Goal: Task Accomplishment & Management: Manage account settings

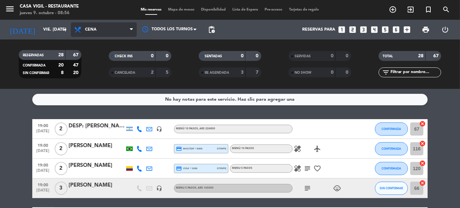
click at [102, 28] on span "Cena" at bounding box center [104, 29] width 66 height 14
click at [91, 58] on div "menu Casa [PERSON_NAME] - Restaurante jueves 9. octubre - 08:56 Mis reservas Ma…" at bounding box center [230, 44] width 460 height 89
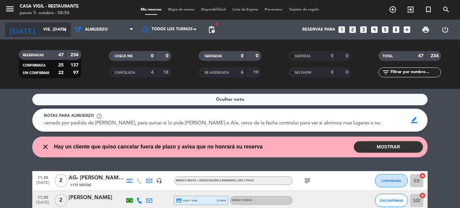
click at [40, 28] on input "vie. [DATE]" at bounding box center [68, 30] width 56 height 12
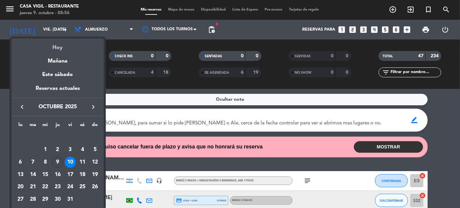
click at [59, 50] on div "Hoy" at bounding box center [58, 46] width 92 height 14
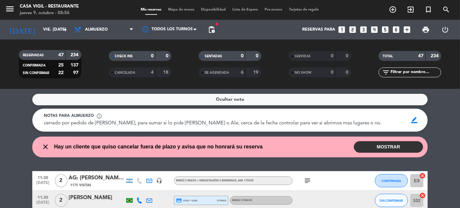
type input "[DEMOGRAPHIC_DATA] [DATE]"
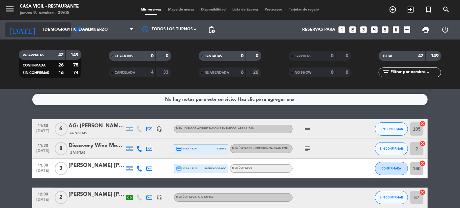
click at [50, 29] on input "[DEMOGRAPHIC_DATA] [DATE]" at bounding box center [68, 30] width 56 height 12
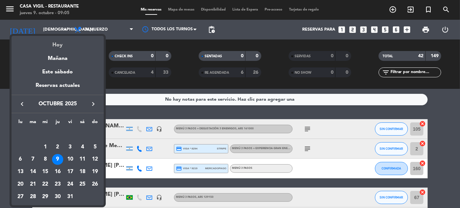
click at [55, 43] on div "Hoy" at bounding box center [58, 43] width 92 height 14
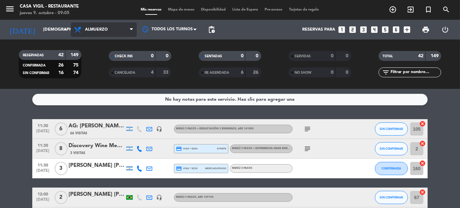
click at [94, 30] on span "Almuerzo" at bounding box center [96, 29] width 23 height 5
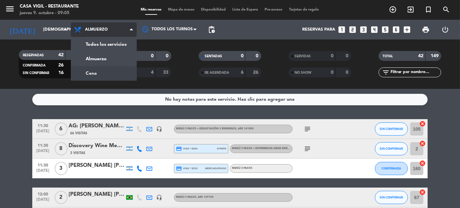
click at [92, 72] on div "menu Casa [PERSON_NAME] - Restaurante jueves 9. octubre - 09:05 Mis reservas Ma…" at bounding box center [230, 44] width 460 height 89
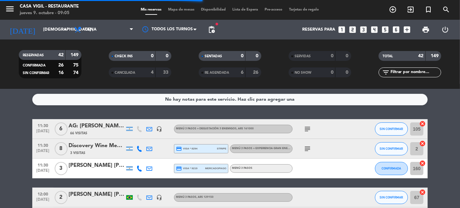
click at [413, 74] on input "text" at bounding box center [415, 72] width 51 height 7
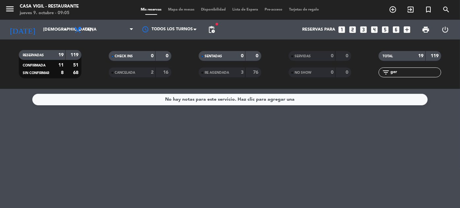
click at [413, 71] on input "ger" at bounding box center [415, 72] width 51 height 7
type input "g"
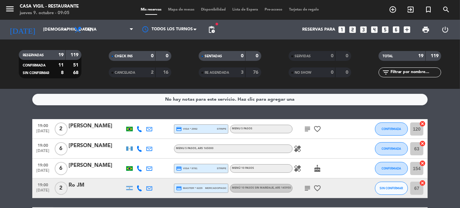
click at [355, 30] on icon "looks_two" at bounding box center [352, 29] width 9 height 9
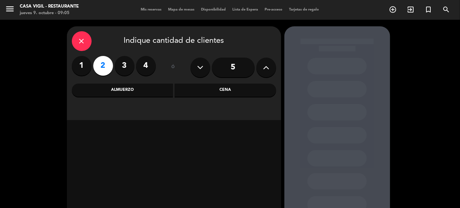
click at [248, 89] on div "Cena" at bounding box center [225, 90] width 101 height 13
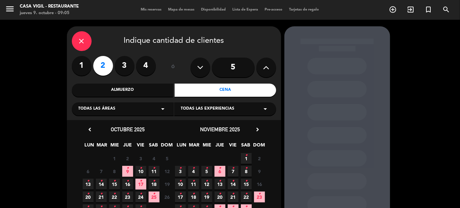
click at [127, 172] on icon "•" at bounding box center [127, 168] width 2 height 11
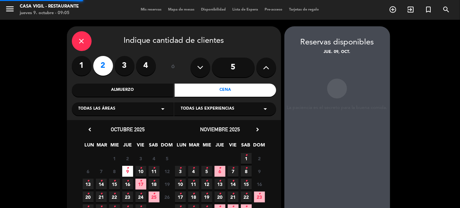
scroll to position [26, 0]
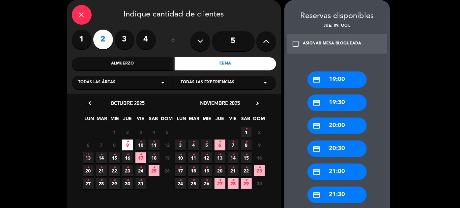
click at [341, 129] on div "credit_card 20:00" at bounding box center [336, 126] width 59 height 16
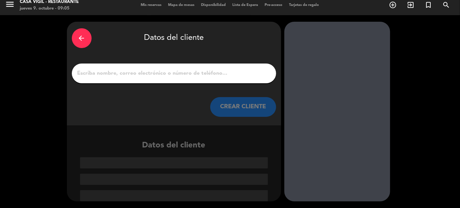
scroll to position [5, 0]
click at [244, 101] on button "CREAR CLIENTE" at bounding box center [243, 107] width 66 height 20
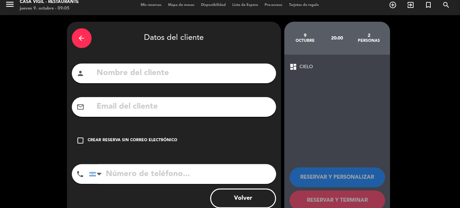
click at [235, 68] on input "text" at bounding box center [183, 74] width 175 height 14
type input "g"
type input "GERMAN SITZ"
click at [159, 138] on div "Crear reserva sin correo electrónico" at bounding box center [133, 140] width 90 height 7
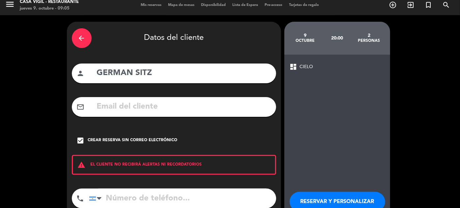
click at [310, 193] on button "RESERVAR Y PERSONALIZAR" at bounding box center [338, 202] width 96 height 20
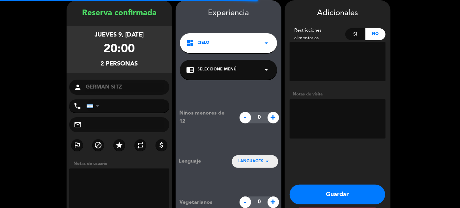
scroll to position [26, 0]
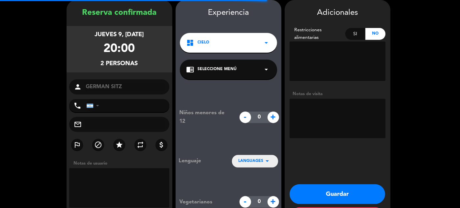
click at [327, 107] on textarea at bounding box center [338, 119] width 96 height 40
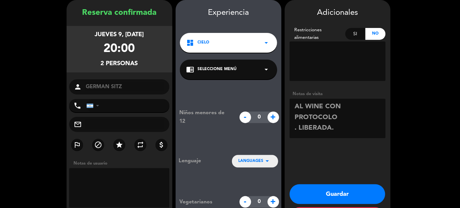
type textarea "AL WINE CON PROTOCOLO . LIBERADA."
click at [237, 71] on div "chrome_reader_mode Seleccione Menú arrow_drop_down" at bounding box center [228, 70] width 97 height 20
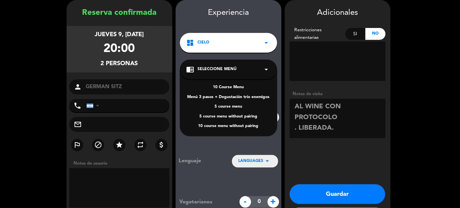
click at [224, 88] on div "10 Course Menu" at bounding box center [228, 87] width 84 height 7
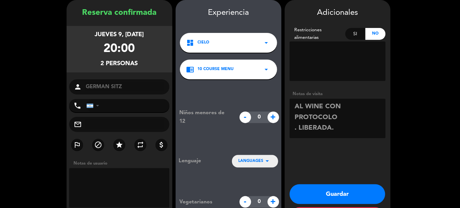
click at [333, 191] on button "Guardar" at bounding box center [338, 194] width 96 height 20
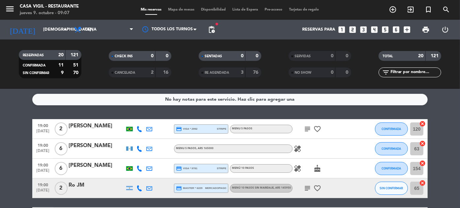
click at [353, 30] on icon "looks_two" at bounding box center [352, 29] width 9 height 9
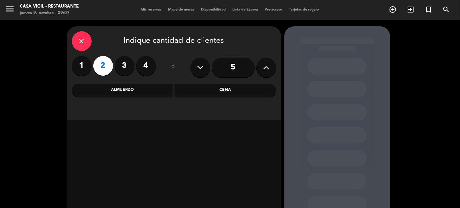
click at [230, 91] on div "Cena" at bounding box center [225, 90] width 101 height 13
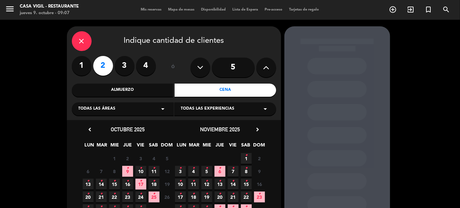
click at [144, 170] on span "10 •" at bounding box center [140, 171] width 11 height 11
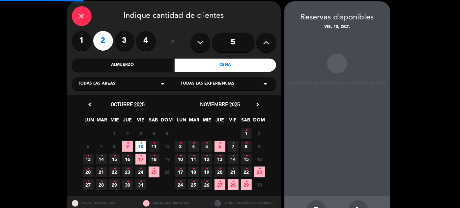
scroll to position [26, 0]
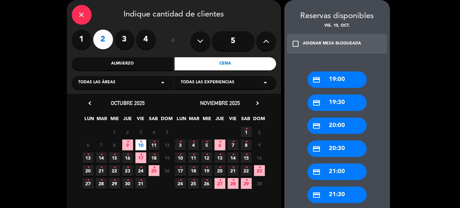
click at [344, 80] on div "credit_card 19:00" at bounding box center [336, 79] width 59 height 16
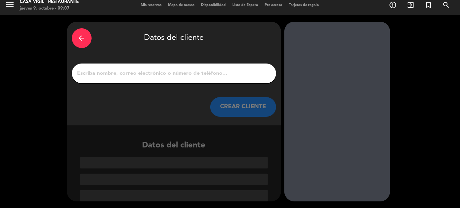
click at [246, 99] on button "CREAR CLIENTE" at bounding box center [243, 107] width 66 height 20
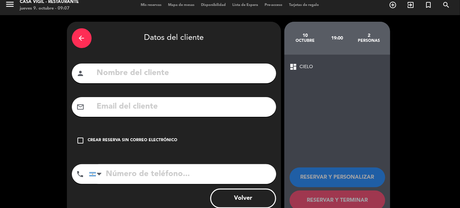
click at [240, 74] on input "text" at bounding box center [183, 74] width 175 height 14
type input "WINE EXPO"
click at [140, 140] on div "Crear reserva sin correo electrónico" at bounding box center [133, 140] width 90 height 7
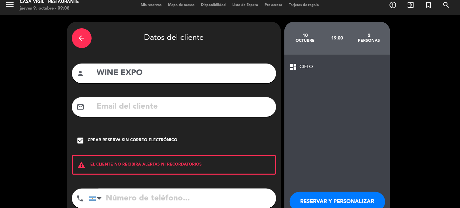
click at [146, 196] on input "tel" at bounding box center [182, 199] width 187 height 20
type input "1156352522"
click at [349, 198] on button "RESERVAR Y PERSONALIZAR" at bounding box center [338, 202] width 96 height 20
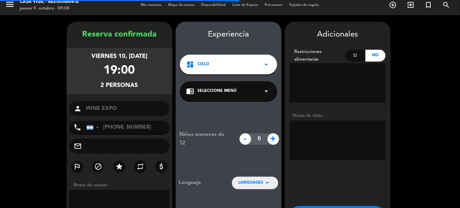
scroll to position [26, 0]
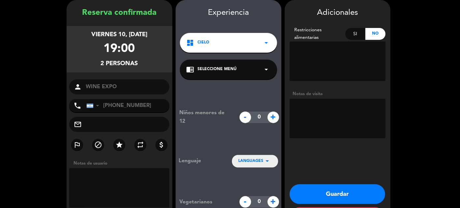
click at [263, 73] on icon "arrow_drop_down" at bounding box center [267, 70] width 8 height 8
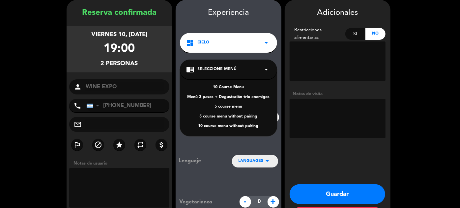
click at [222, 86] on div "10 Course Menu" at bounding box center [228, 87] width 84 height 7
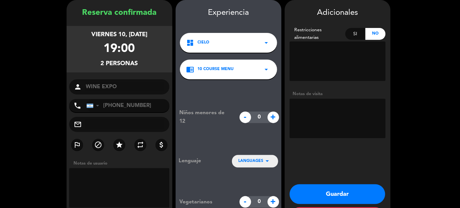
click at [269, 164] on icon "arrow_drop_down" at bounding box center [267, 161] width 8 height 8
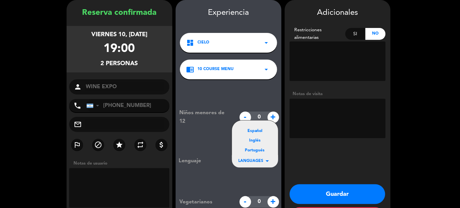
click at [259, 142] on div "Inglés" at bounding box center [254, 141] width 33 height 7
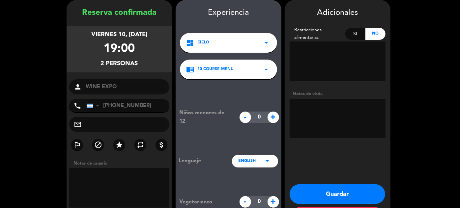
click at [313, 104] on textarea at bounding box center [338, 119] width 96 height 40
type textarea "[PERSON_NAME]"
click at [327, 191] on button "Guardar" at bounding box center [338, 194] width 96 height 20
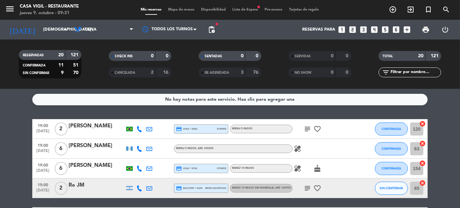
click at [355, 29] on icon "looks_two" at bounding box center [352, 29] width 9 height 9
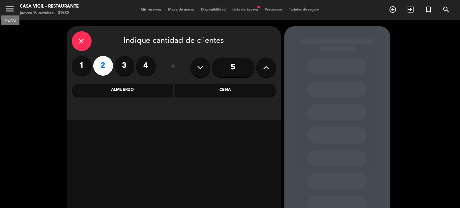
click at [9, 9] on icon "menu" at bounding box center [10, 9] width 10 height 10
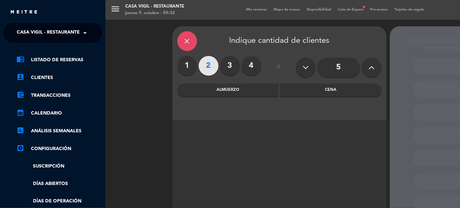
click at [85, 36] on span at bounding box center [86, 33] width 11 height 14
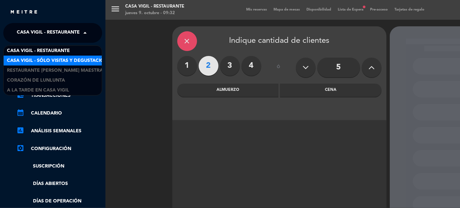
click at [74, 58] on span "Casa Vigil - SÓLO Visitas y Degustaciones" at bounding box center [60, 61] width 106 height 8
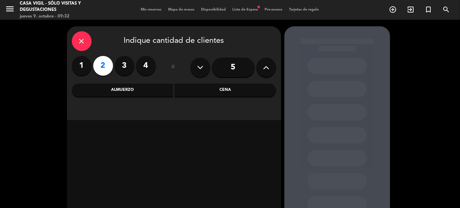
click at [114, 90] on div "Almuerzo" at bounding box center [122, 90] width 101 height 13
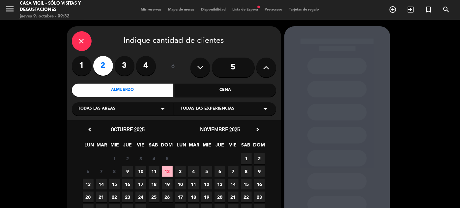
click at [163, 170] on span "12" at bounding box center [167, 171] width 11 height 11
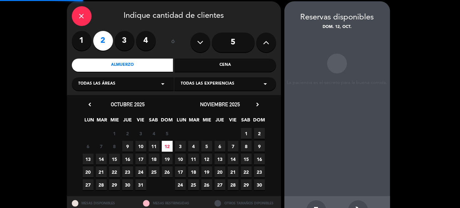
scroll to position [26, 0]
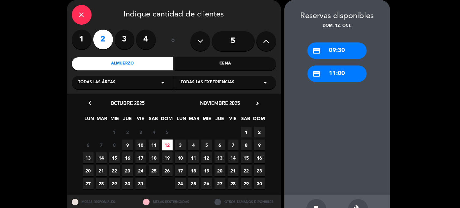
click at [332, 70] on div "credit_card 11:00" at bounding box center [336, 74] width 59 height 16
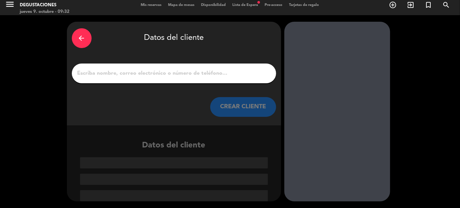
scroll to position [5, 0]
click at [249, 107] on button "CREAR CLIENTE" at bounding box center [243, 107] width 66 height 20
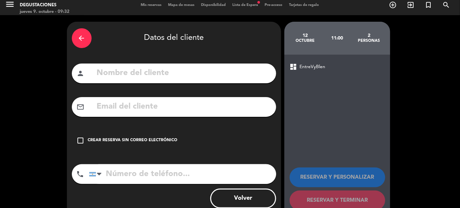
click at [220, 73] on input "text" at bounding box center [183, 74] width 175 height 14
type input "[PERSON_NAME]"
click at [91, 141] on div "Crear reserva sin correo electrónico" at bounding box center [133, 140] width 90 height 7
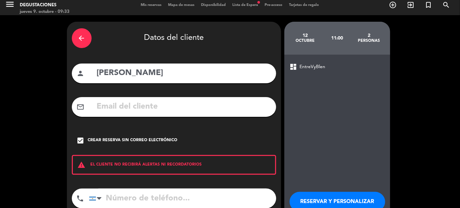
click at [338, 201] on button "RESERVAR Y PERSONALIZAR" at bounding box center [338, 202] width 96 height 20
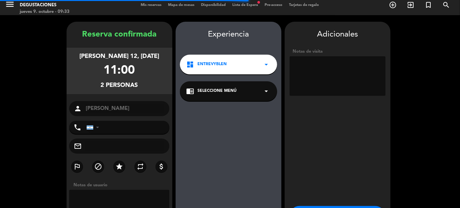
scroll to position [26, 0]
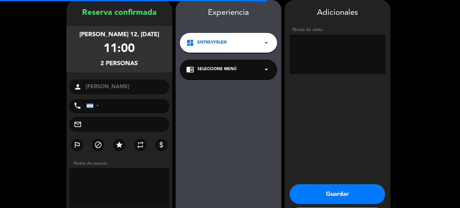
click at [323, 60] on textarea at bounding box center [338, 55] width 96 height 40
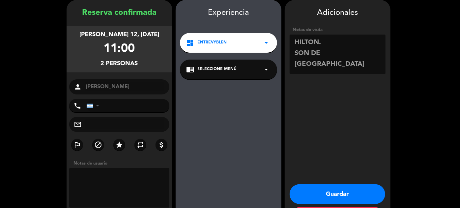
type textarea "HILTON. SON DE [GEOGRAPHIC_DATA]"
click at [340, 193] on button "Guardar" at bounding box center [338, 194] width 96 height 20
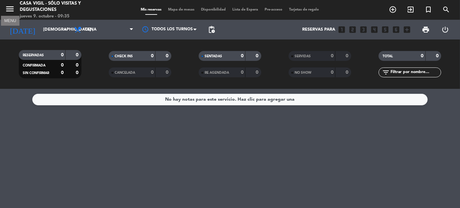
click at [10, 8] on icon "menu" at bounding box center [10, 9] width 10 height 10
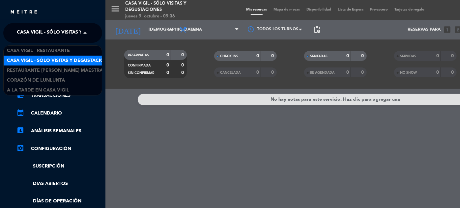
click at [73, 31] on span "Casa Vigil - SÓLO Visitas y Degustaciones" at bounding box center [70, 33] width 106 height 14
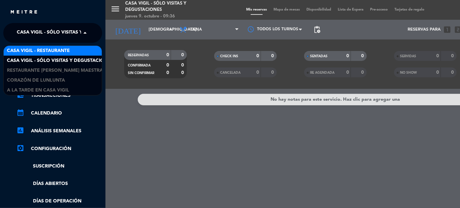
click at [66, 51] on span "Casa Vigil - Restaurante" at bounding box center [38, 51] width 63 height 8
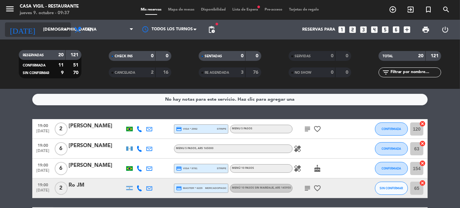
click at [40, 32] on input "[DEMOGRAPHIC_DATA] [DATE]" at bounding box center [68, 30] width 56 height 12
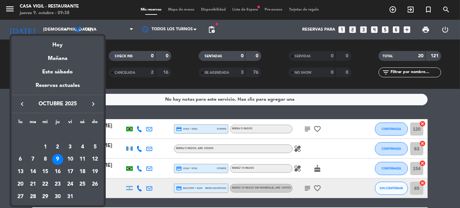
click at [95, 103] on icon "keyboard_arrow_right" at bounding box center [93, 104] width 8 height 8
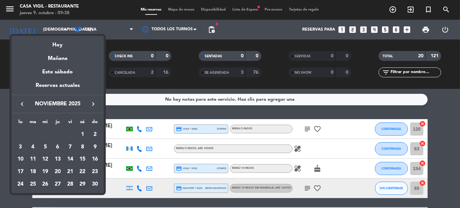
click at [85, 183] on div "29" at bounding box center [82, 184] width 11 height 11
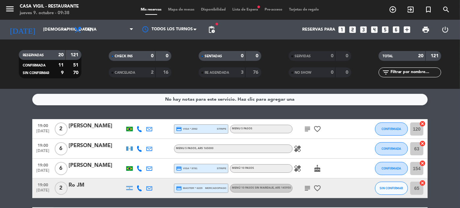
type input "sáb. [DATE]"
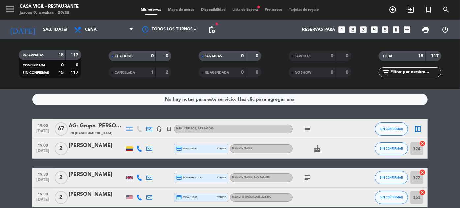
click at [421, 71] on input "text" at bounding box center [415, 72] width 51 height 7
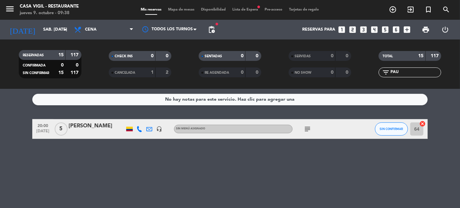
type input "PAU"
click at [85, 125] on div "[PERSON_NAME]" at bounding box center [97, 126] width 56 height 9
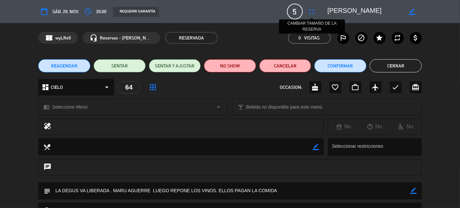
click at [310, 11] on icon "fullscreen" at bounding box center [312, 12] width 8 height 8
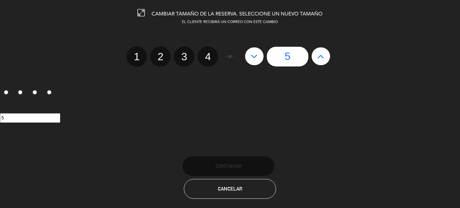
click at [324, 58] on button at bounding box center [321, 56] width 18 height 18
type input "6"
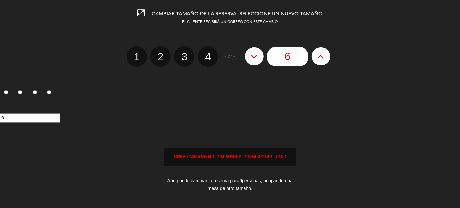
click at [324, 58] on button at bounding box center [321, 56] width 18 height 18
type input "7"
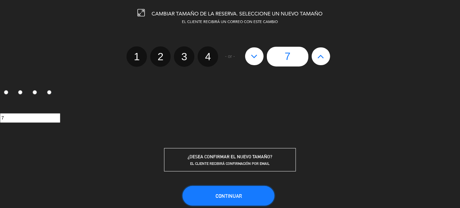
click at [231, 195] on span "Continuar" at bounding box center [228, 196] width 26 height 6
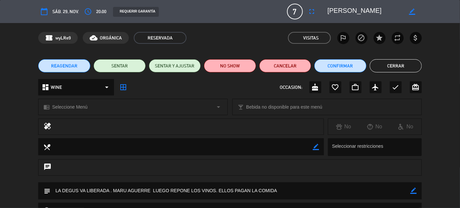
click at [399, 69] on button "Cerrar" at bounding box center [396, 65] width 52 height 13
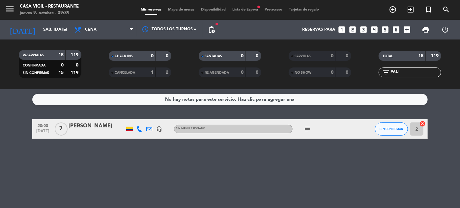
click at [74, 126] on div "[PERSON_NAME]" at bounding box center [97, 126] width 56 height 9
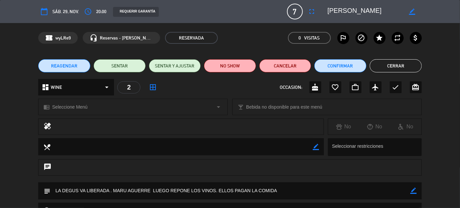
click at [390, 63] on button "Cerrar" at bounding box center [396, 65] width 52 height 13
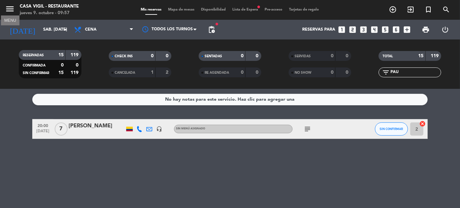
click at [10, 9] on icon "menu" at bounding box center [10, 9] width 10 height 10
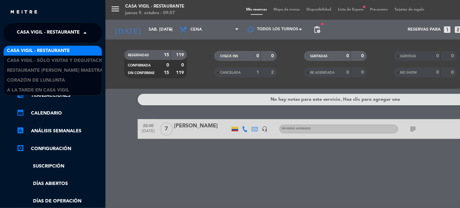
click at [89, 34] on span at bounding box center [86, 33] width 11 height 14
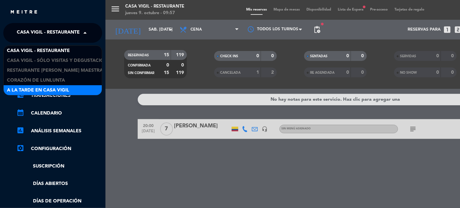
click at [61, 88] on span "A la tarde en Casa Vigil" at bounding box center [38, 91] width 62 height 8
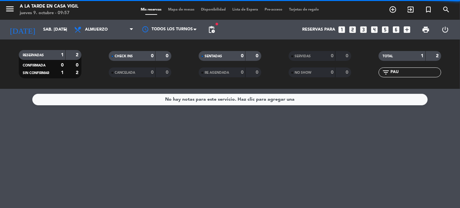
click at [404, 74] on input "PAU" at bounding box center [415, 72] width 51 height 7
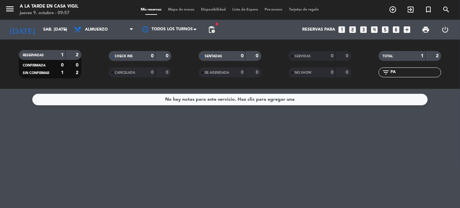
type input "P"
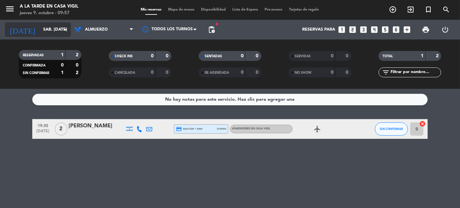
click at [40, 29] on input "sáb. [DATE]" at bounding box center [68, 30] width 56 height 12
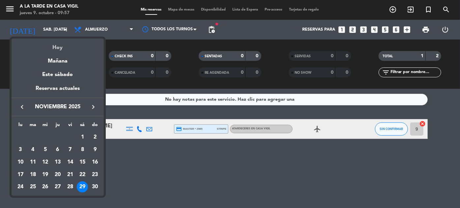
click at [60, 49] on div "Hoy" at bounding box center [58, 46] width 92 height 14
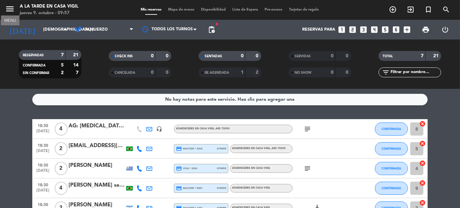
drag, startPoint x: 10, startPoint y: 8, endPoint x: 23, endPoint y: 9, distance: 13.9
click at [10, 8] on icon "menu" at bounding box center [10, 9] width 10 height 10
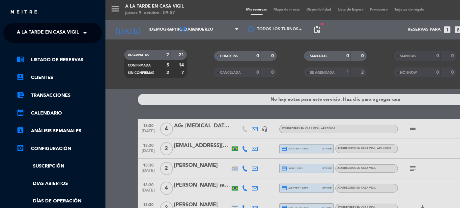
click at [91, 36] on ng-select "× A la tarde en Casa [PERSON_NAME] ×" at bounding box center [52, 33] width 99 height 20
click at [70, 34] on span "A la tarde en Casa Vigil" at bounding box center [48, 33] width 62 height 14
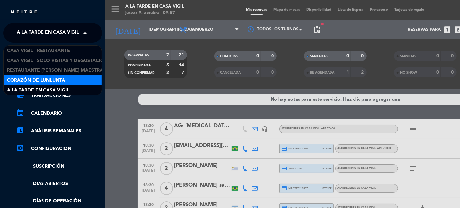
click at [57, 80] on span "Corazón de Lunlunta" at bounding box center [36, 81] width 58 height 8
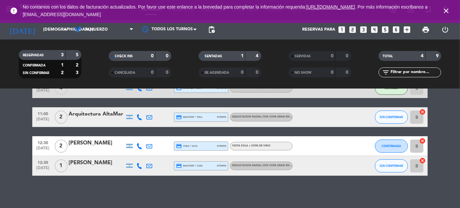
scroll to position [41, 0]
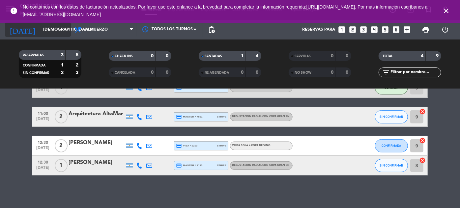
click at [48, 30] on input "[DEMOGRAPHIC_DATA] [DATE]" at bounding box center [68, 30] width 56 height 12
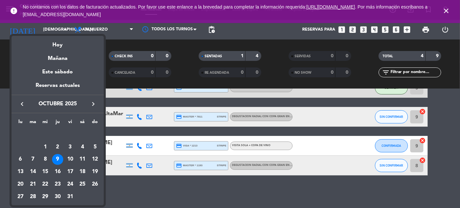
click at [69, 158] on div "10" at bounding box center [70, 159] width 11 height 11
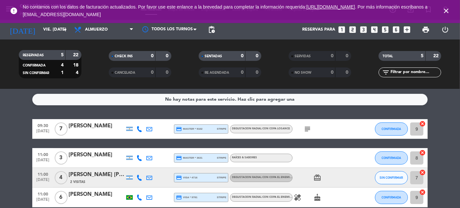
scroll to position [61, 0]
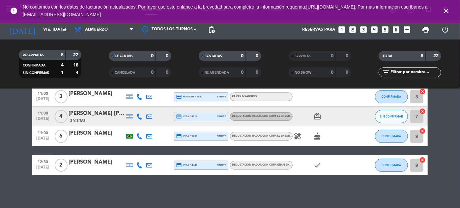
click at [443, 11] on icon "close" at bounding box center [446, 11] width 8 height 8
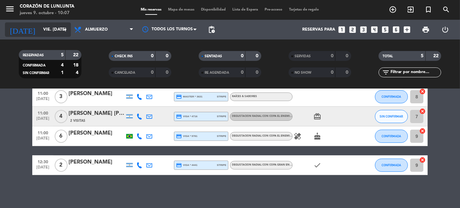
click at [43, 30] on input "vie. [DATE]" at bounding box center [68, 30] width 56 height 12
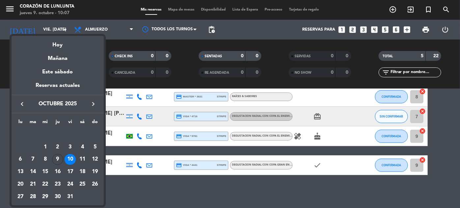
click at [21, 171] on div "13" at bounding box center [20, 171] width 11 height 11
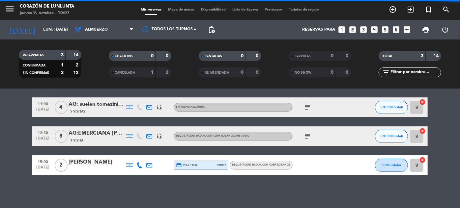
scroll to position [22, 0]
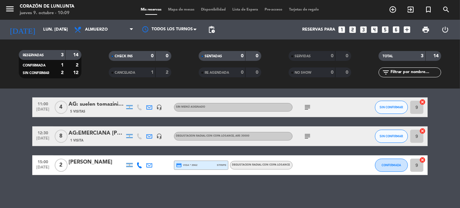
click at [112, 102] on div "AG: suelen tomazini x 4 / VINO A LA MONTAÑA" at bounding box center [97, 104] width 56 height 9
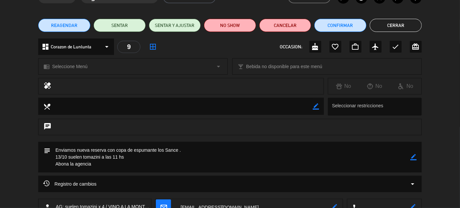
scroll to position [0, 0]
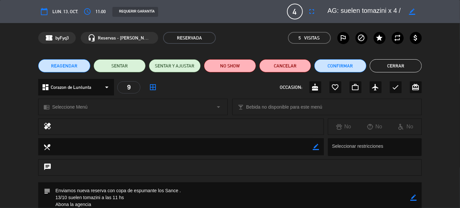
click at [400, 66] on button "Cerrar" at bounding box center [396, 65] width 52 height 13
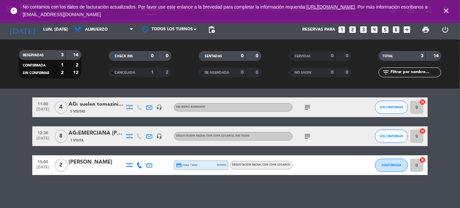
click at [93, 130] on div "AG:EMERCIANA [PERSON_NAME] x8/SUNTRIP" at bounding box center [97, 133] width 56 height 9
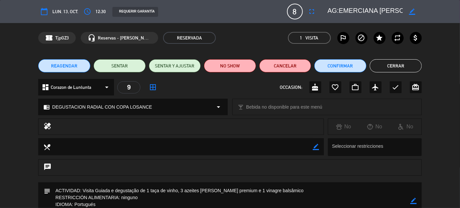
scroll to position [30, 0]
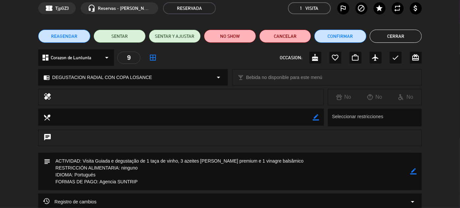
click at [385, 37] on button "Cerrar" at bounding box center [396, 36] width 52 height 13
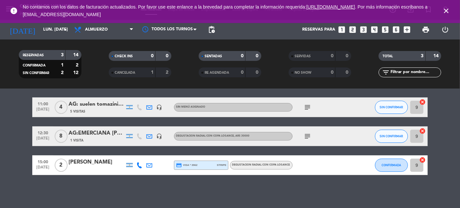
click at [445, 8] on icon "close" at bounding box center [446, 11] width 8 height 8
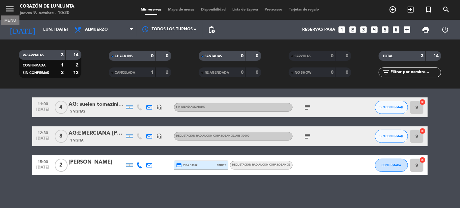
click at [9, 10] on icon "menu" at bounding box center [10, 9] width 10 height 10
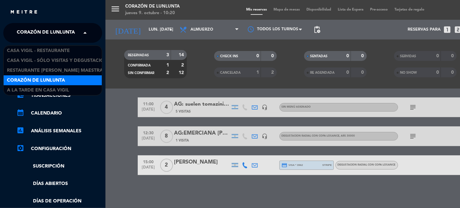
click at [91, 29] on span at bounding box center [86, 33] width 11 height 14
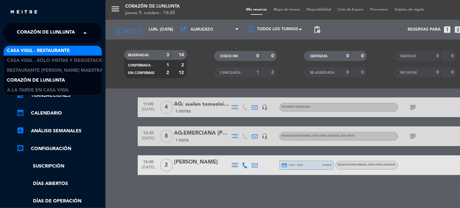
click at [45, 49] on span "Casa Vigil - Restaurante" at bounding box center [38, 51] width 63 height 8
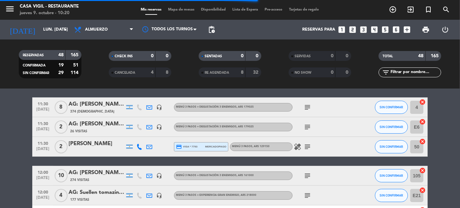
scroll to position [61, 0]
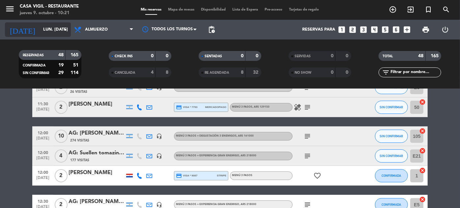
click at [44, 29] on input "lun. [DATE]" at bounding box center [68, 30] width 56 height 12
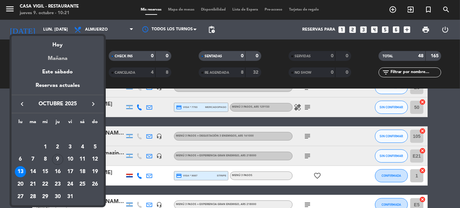
click at [58, 59] on div "Mañana" at bounding box center [58, 56] width 92 height 14
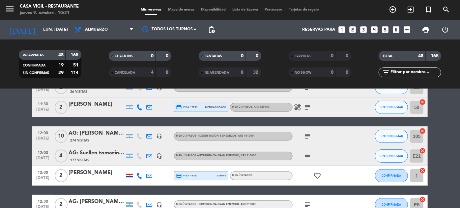
type input "vie. [DATE]"
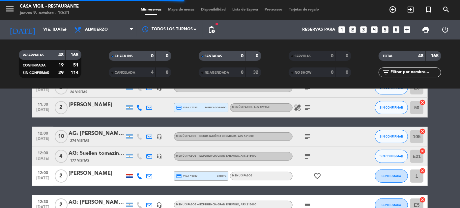
click at [413, 69] on input "text" at bounding box center [415, 72] width 51 height 7
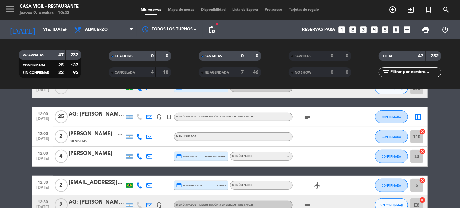
scroll to position [0, 0]
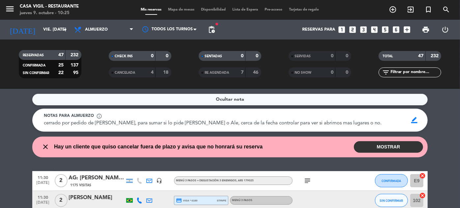
click at [396, 72] on input "text" at bounding box center [415, 72] width 51 height 7
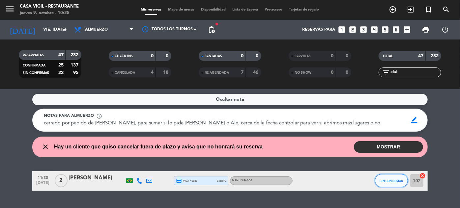
click at [382, 183] on button "SIN CONFIRMAR" at bounding box center [391, 180] width 33 height 13
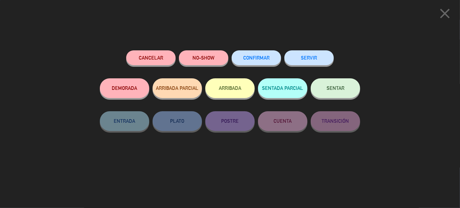
click at [251, 61] on button "CONFIRMAR" at bounding box center [256, 57] width 49 height 15
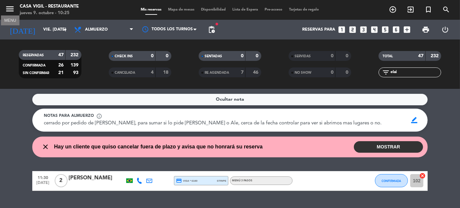
click at [14, 6] on icon "menu" at bounding box center [10, 9] width 10 height 10
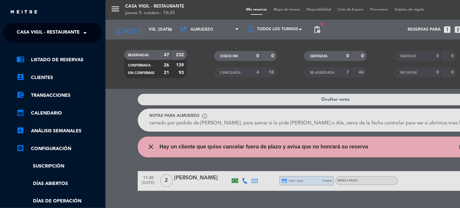
click at [80, 36] on span "Casa Vigil - Restaurante" at bounding box center [48, 33] width 63 height 14
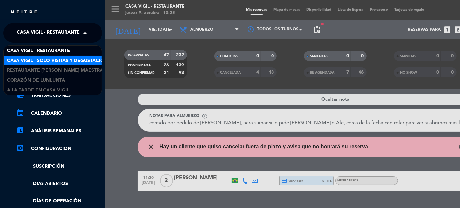
click at [80, 59] on span "Casa Vigil - SÓLO Visitas y Degustaciones" at bounding box center [60, 61] width 106 height 8
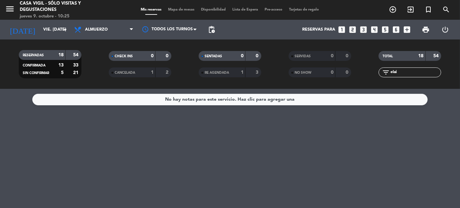
click at [411, 73] on input "elai" at bounding box center [415, 72] width 51 height 7
type input "e"
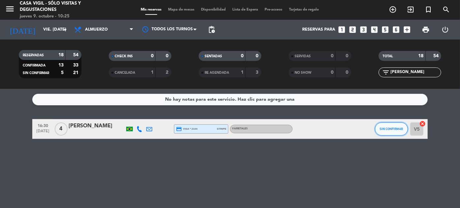
click at [399, 128] on span "SIN CONFIRMAR" at bounding box center [391, 129] width 23 height 4
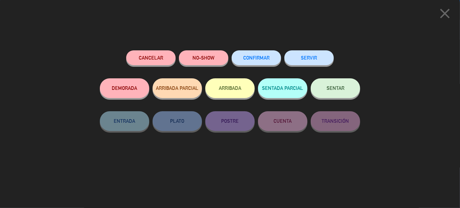
click at [267, 58] on span "CONFIRMAR" at bounding box center [256, 58] width 26 height 6
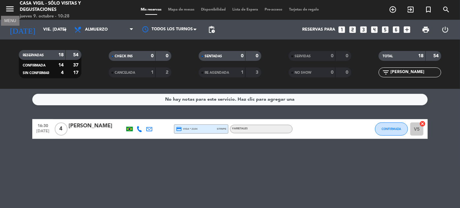
click at [6, 6] on icon "menu" at bounding box center [10, 9] width 10 height 10
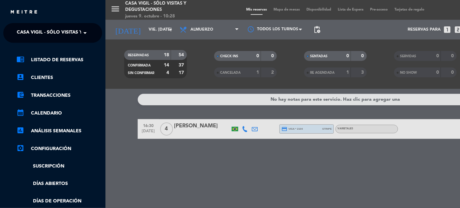
click at [63, 26] on span "Casa Vigil - SÓLO Visitas y Degustaciones" at bounding box center [70, 33] width 106 height 14
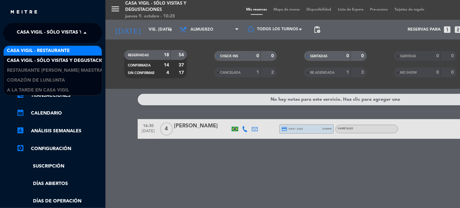
click at [62, 52] on span "Casa Vigil - Restaurante" at bounding box center [38, 51] width 63 height 8
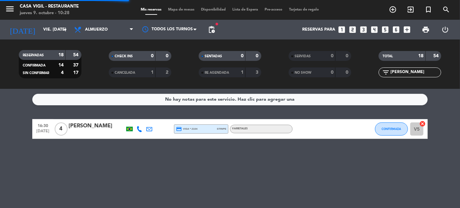
click at [406, 71] on input "[PERSON_NAME]" at bounding box center [415, 72] width 51 height 7
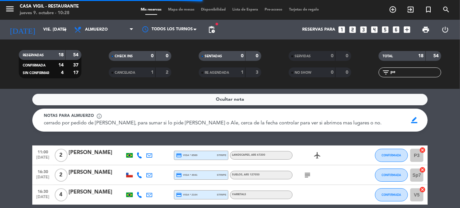
type input "p"
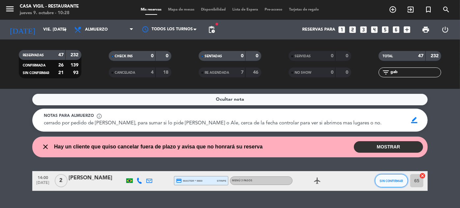
click at [395, 178] on button "SIN CONFIRMAR" at bounding box center [391, 180] width 33 height 13
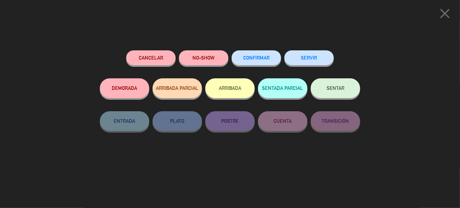
click at [257, 57] on span "CONFIRMAR" at bounding box center [256, 58] width 26 height 6
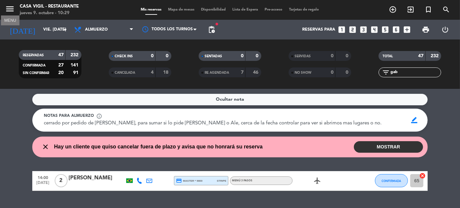
click at [13, 8] on icon "menu" at bounding box center [10, 9] width 10 height 10
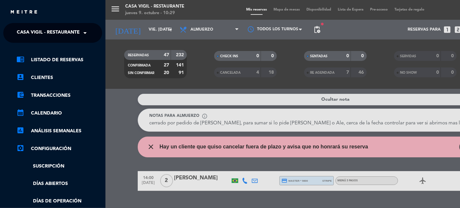
click at [81, 37] on span at bounding box center [86, 33] width 11 height 14
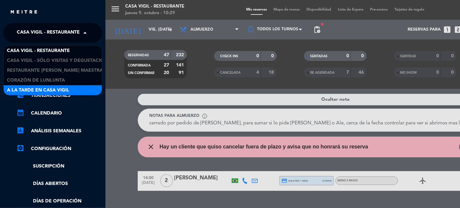
click at [60, 91] on span "A la tarde en Casa Vigil" at bounding box center [38, 91] width 62 height 8
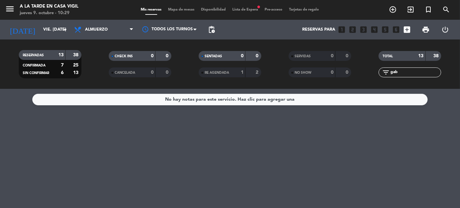
click at [407, 72] on input "gab" at bounding box center [415, 72] width 51 height 7
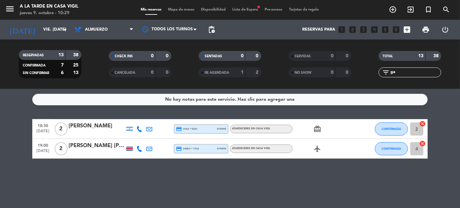
type input "g"
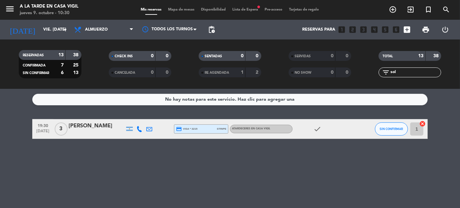
type input "sol"
click at [396, 126] on button "SIN CONFIRMAR" at bounding box center [391, 129] width 33 height 13
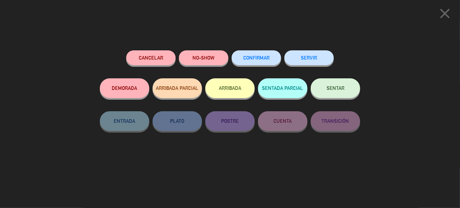
click at [263, 52] on button "CONFIRMAR" at bounding box center [256, 57] width 49 height 15
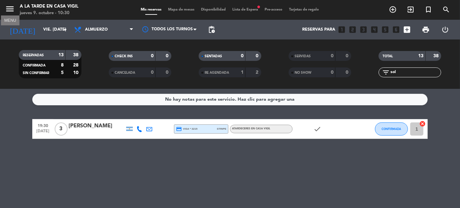
click at [11, 6] on icon "menu" at bounding box center [10, 9] width 10 height 10
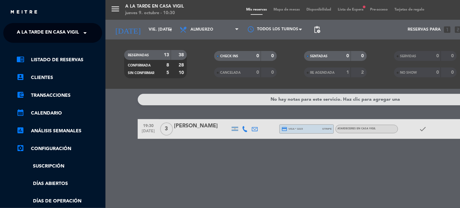
click at [85, 36] on span at bounding box center [86, 33] width 11 height 14
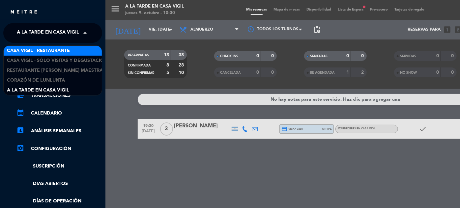
click at [64, 51] on span "Casa Vigil - Restaurante" at bounding box center [38, 51] width 63 height 8
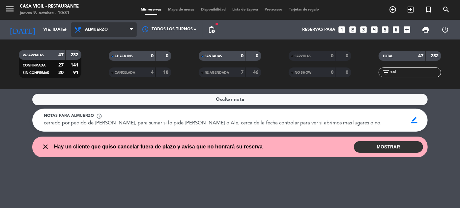
click at [95, 28] on span "Almuerzo" at bounding box center [96, 29] width 23 height 5
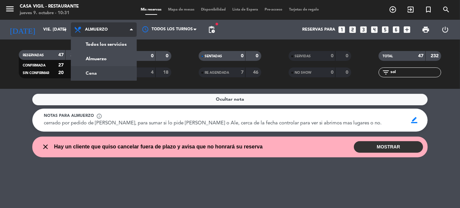
click at [95, 69] on div "menu Casa [PERSON_NAME] - Restaurante jueves 9. octubre - 10:31 Mis reservas Ma…" at bounding box center [230, 44] width 460 height 89
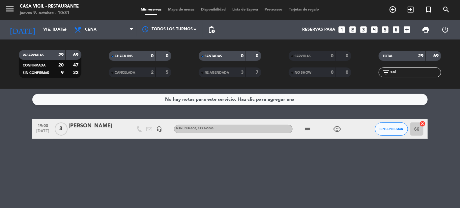
click at [352, 31] on icon "looks_two" at bounding box center [352, 29] width 9 height 9
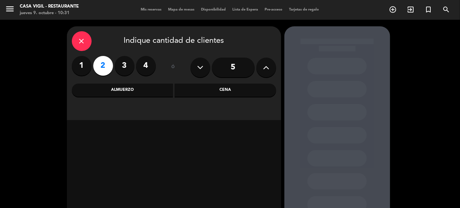
click at [213, 93] on div "Cena" at bounding box center [225, 90] width 101 height 13
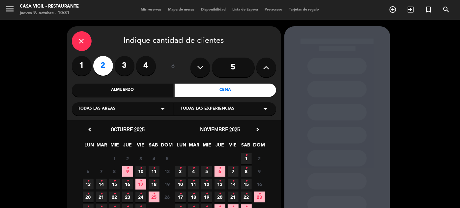
click at [139, 174] on span "10 •" at bounding box center [140, 171] width 11 height 11
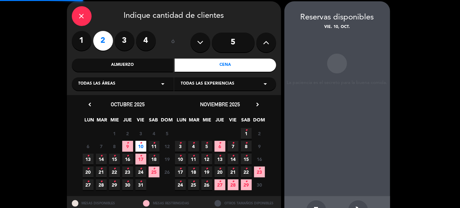
scroll to position [26, 0]
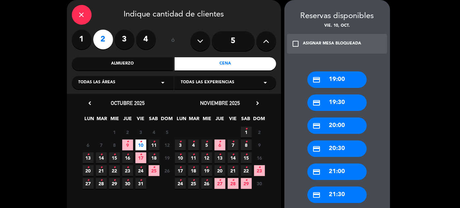
click at [356, 125] on div "credit_card 20:00" at bounding box center [336, 126] width 59 height 16
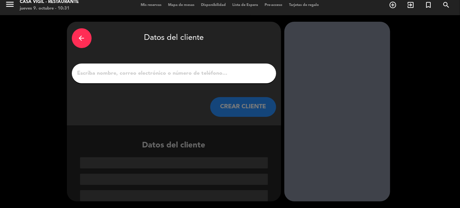
scroll to position [5, 0]
click at [226, 103] on button "CREAR CLIENTE" at bounding box center [243, 107] width 66 height 20
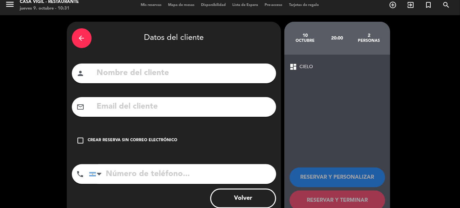
click at [218, 74] on input "text" at bounding box center [183, 74] width 175 height 14
type input "[PERSON_NAME]"
click at [153, 140] on div "Crear reserva sin correo electrónico" at bounding box center [133, 140] width 90 height 7
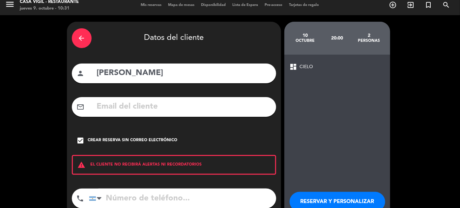
click at [166, 196] on input "tel" at bounding box center [182, 199] width 187 height 20
type input "1132103826"
click at [330, 199] on button "RESERVAR Y PERSONALIZAR" at bounding box center [338, 202] width 96 height 20
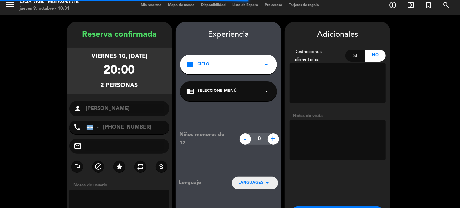
scroll to position [26, 0]
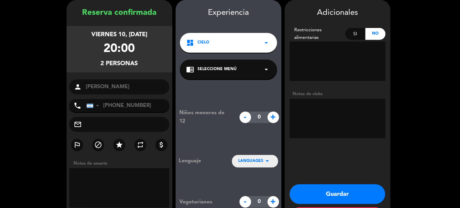
click at [348, 116] on textarea at bounding box center [338, 119] width 96 height 40
type textarea "[DEMOGRAPHIC_DATA] NORMAL."
click at [340, 194] on button "Guardar" at bounding box center [338, 194] width 96 height 20
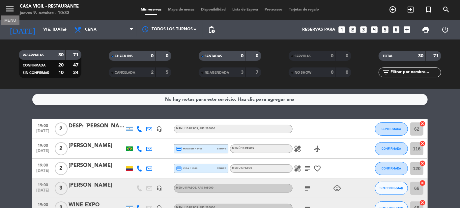
click at [11, 8] on icon "menu" at bounding box center [10, 9] width 10 height 10
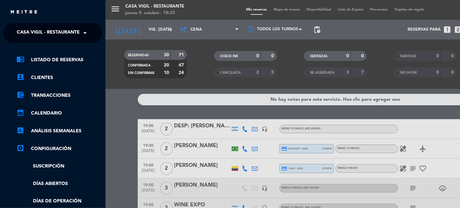
click at [86, 35] on span at bounding box center [86, 33] width 11 height 14
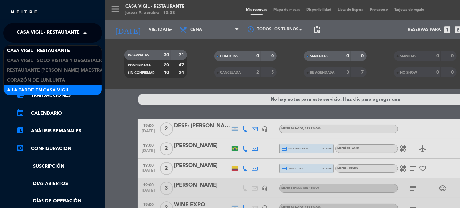
click at [53, 88] on span "A la tarde en Casa Vigil" at bounding box center [38, 91] width 62 height 8
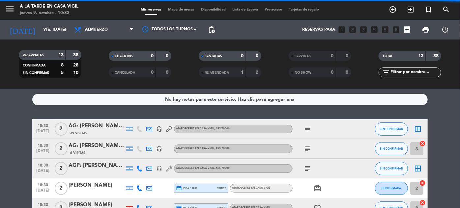
click at [413, 73] on input "text" at bounding box center [415, 72] width 51 height 7
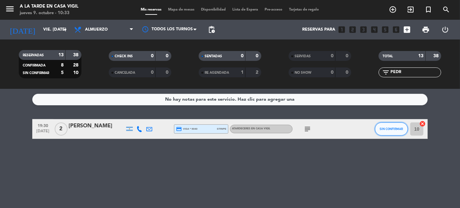
click at [387, 129] on span "SIN CONFIRMAR" at bounding box center [391, 129] width 23 height 4
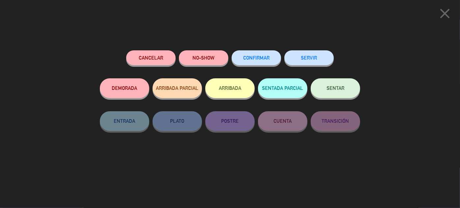
click at [261, 59] on span "CONFIRMAR" at bounding box center [256, 58] width 26 height 6
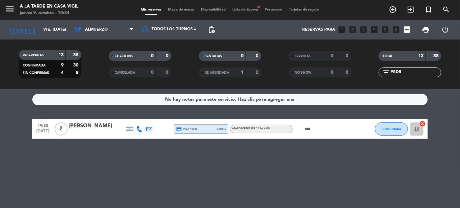
click at [417, 68] on div "filter_list PEDR" at bounding box center [409, 73] width 63 height 10
click at [416, 70] on input "PEDR" at bounding box center [415, 72] width 51 height 7
type input "P"
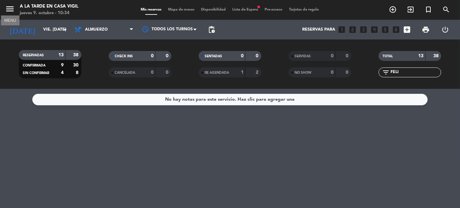
click at [10, 11] on icon "menu" at bounding box center [10, 9] width 10 height 10
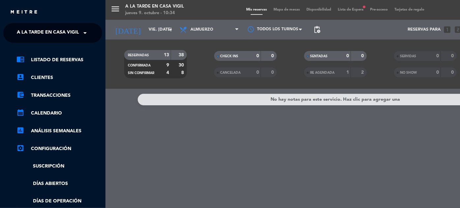
click at [38, 27] on span "A la tarde en Casa Vigil" at bounding box center [48, 33] width 62 height 14
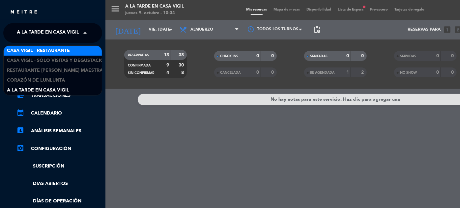
click at [46, 49] on span "Casa Vigil - Restaurante" at bounding box center [38, 51] width 63 height 8
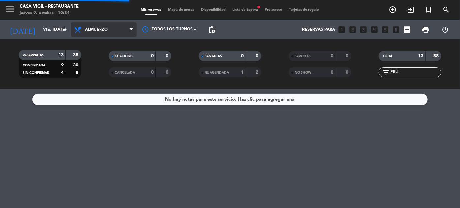
click at [97, 32] on span "Almuerzo" at bounding box center [104, 29] width 66 height 14
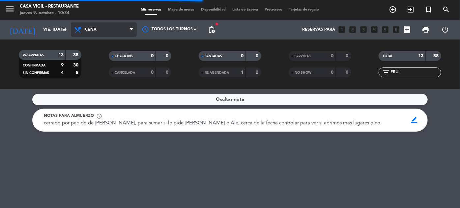
click at [93, 73] on div "menu Casa [PERSON_NAME] - Restaurante jueves 9. octubre - 10:34 Mis reservas Ma…" at bounding box center [230, 44] width 460 height 89
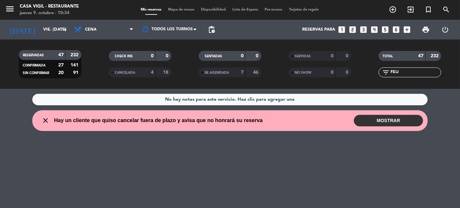
click at [430, 70] on input "FELI" at bounding box center [415, 72] width 51 height 7
type input "FE"
